Goal: Information Seeking & Learning: Learn about a topic

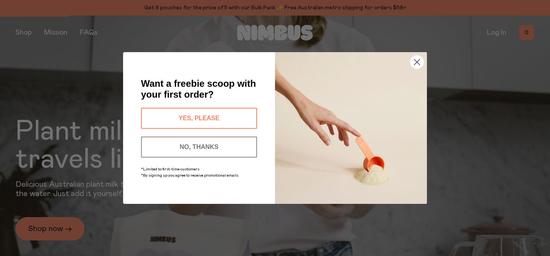
click at [420, 64] on circle "Close dialog" at bounding box center [416, 62] width 13 height 13
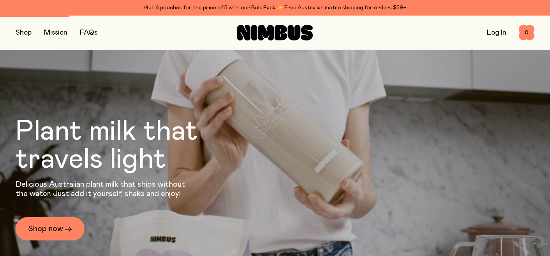
click at [91, 32] on link "FAQs" at bounding box center [89, 32] width 18 height 7
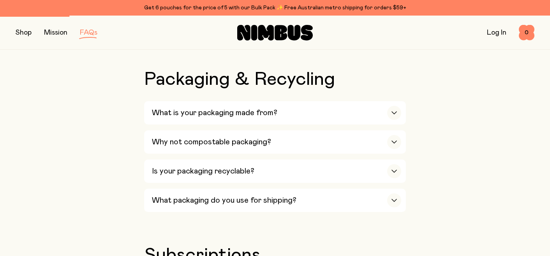
scroll to position [734, 0]
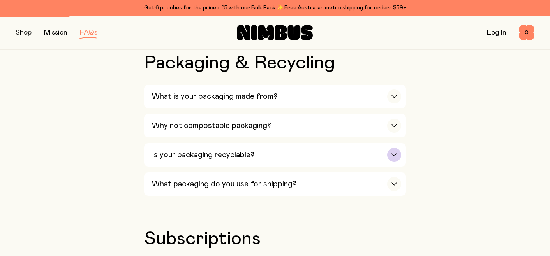
click at [231, 158] on h3 "Is your packaging recyclable?" at bounding box center [203, 154] width 102 height 9
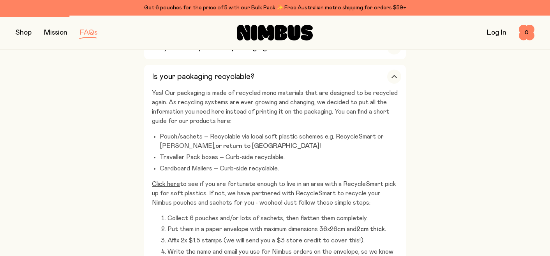
scroll to position [836, 0]
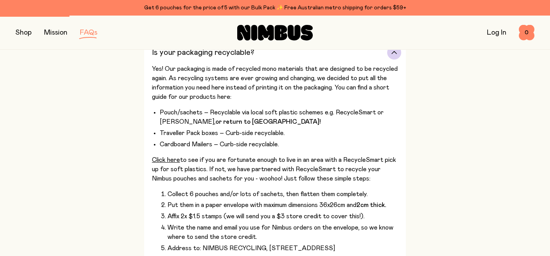
click at [259, 193] on li "Collect 6 pouches and/or lots of sachets, then flatten them completely." at bounding box center [284, 194] width 234 height 9
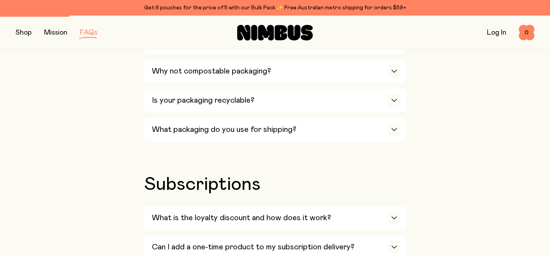
scroll to position [789, 0]
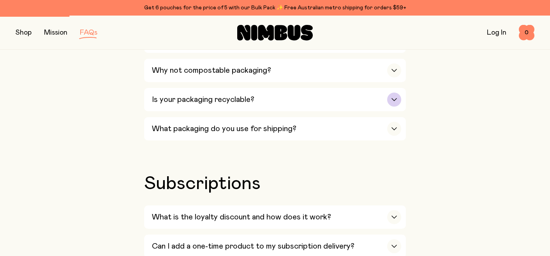
click at [232, 108] on div "Is your packaging recyclable?" at bounding box center [276, 99] width 249 height 23
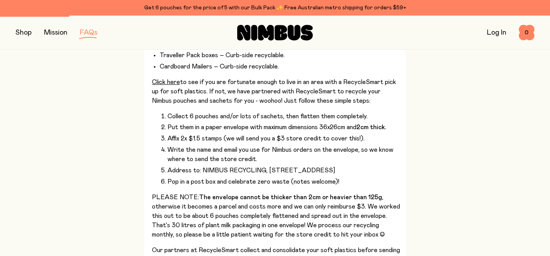
scroll to position [924, 0]
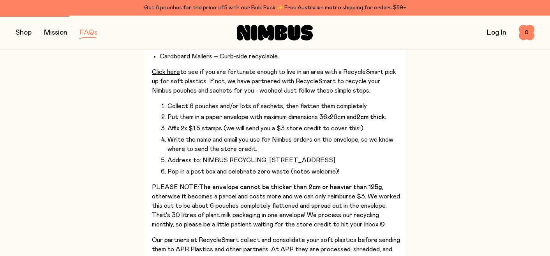
click at [471, 134] on div "Our Milks Is Nimbus an Australian company? Yes! We are Australian owned and ope…" at bounding box center [275, 136] width 519 height 1657
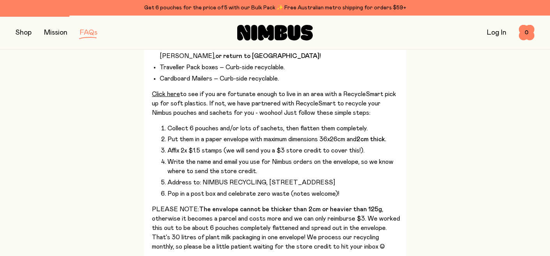
scroll to position [931, 0]
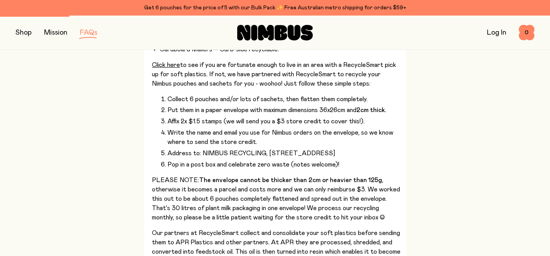
click at [193, 169] on li "Pop in a post box and celebrate zero waste (notes welcome)!" at bounding box center [284, 164] width 234 height 9
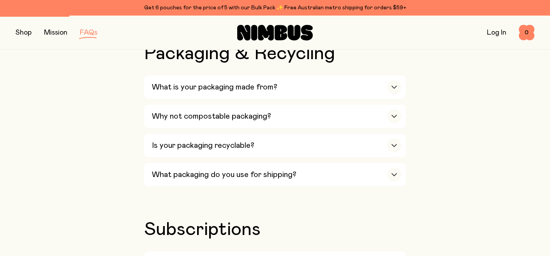
scroll to position [740, 0]
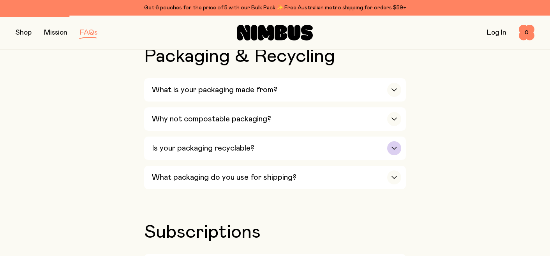
click at [269, 155] on div "Is your packaging recyclable?" at bounding box center [276, 148] width 249 height 23
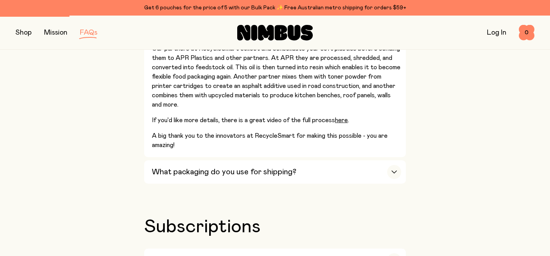
scroll to position [1116, 0]
